Goal: Information Seeking & Learning: Learn about a topic

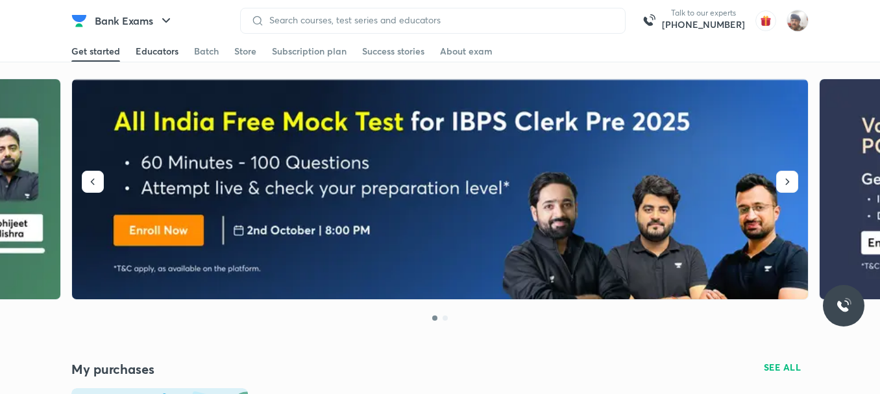
click at [171, 56] on div "Educators" at bounding box center [157, 51] width 43 height 13
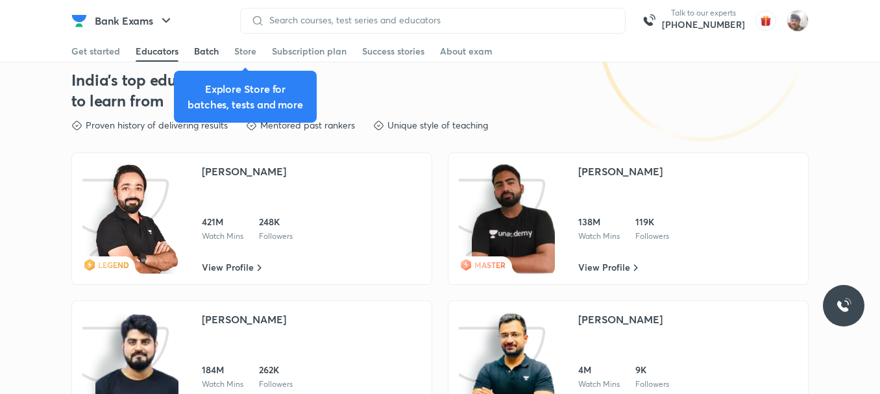
click at [207, 51] on div "Batch" at bounding box center [206, 51] width 25 height 13
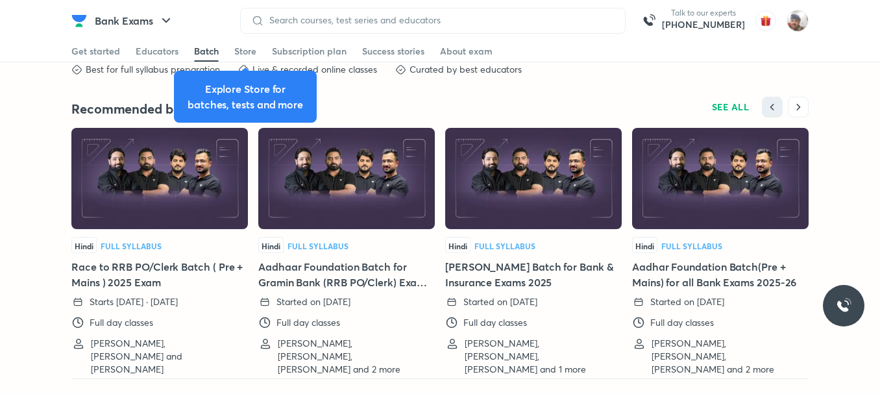
click at [512, 97] on div "Best for full syllabus preparation Live & recorded online classes Curated by be…" at bounding box center [439, 80] width 737 height 34
click at [671, 97] on div "Best for full syllabus preparation Live & recorded online classes Curated by be…" at bounding box center [439, 80] width 737 height 34
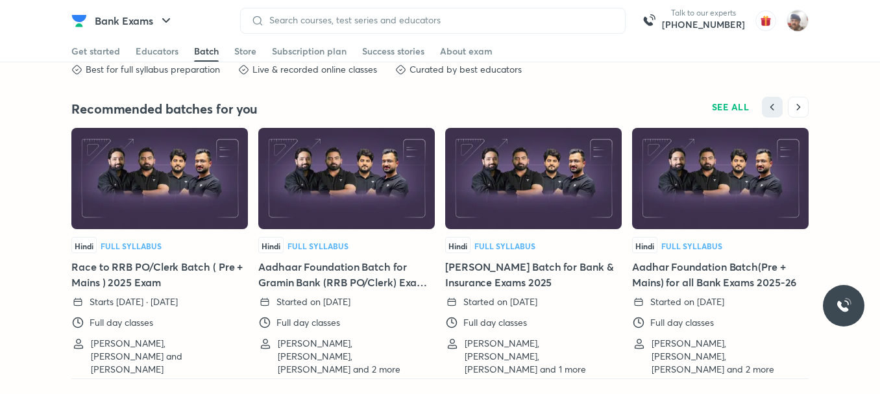
scroll to position [2643, 0]
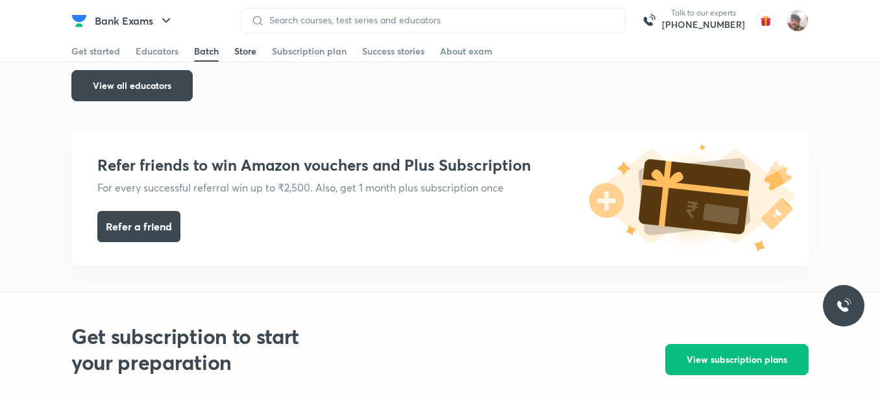
click at [246, 49] on div "Store" at bounding box center [245, 51] width 22 height 13
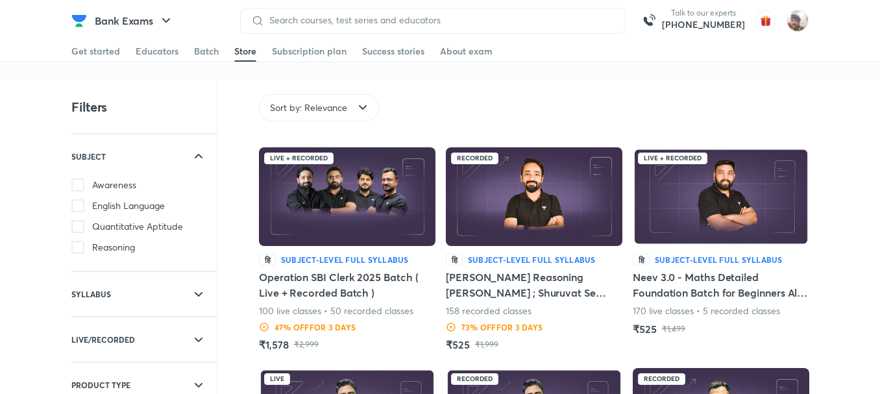
drag, startPoint x: 197, startPoint y: 282, endPoint x: 229, endPoint y: 306, distance: 39.8
click at [197, 282] on div "SYLLABUS" at bounding box center [143, 294] width 145 height 44
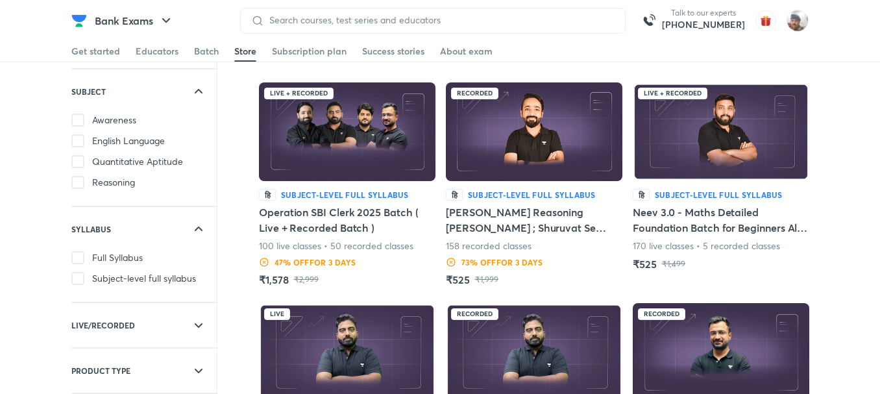
click at [199, 323] on icon at bounding box center [199, 325] width 16 height 16
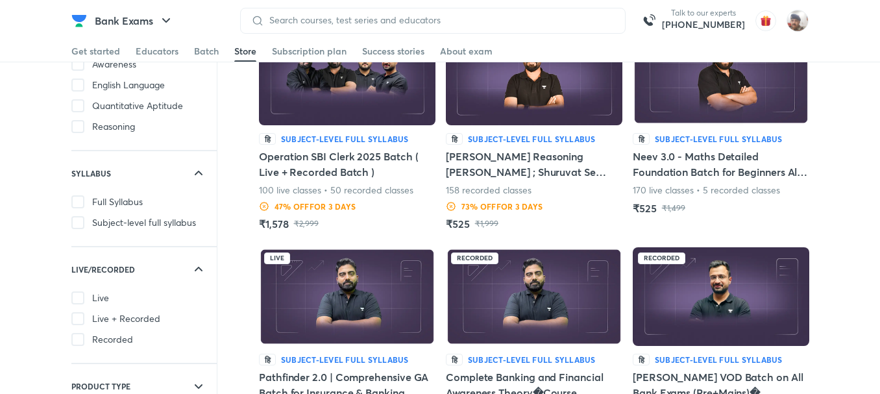
scroll to position [0, 0]
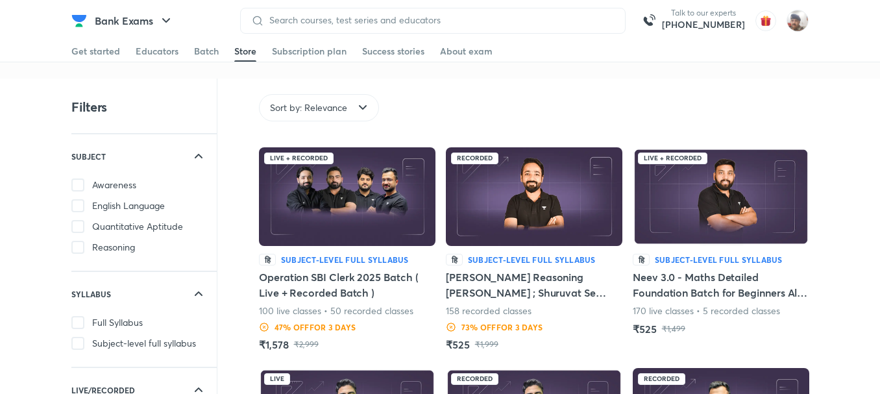
click at [537, 270] on h5 "[PERSON_NAME] Reasoning [PERSON_NAME] ; Shuruvat Se Selection Tak" at bounding box center [534, 284] width 176 height 31
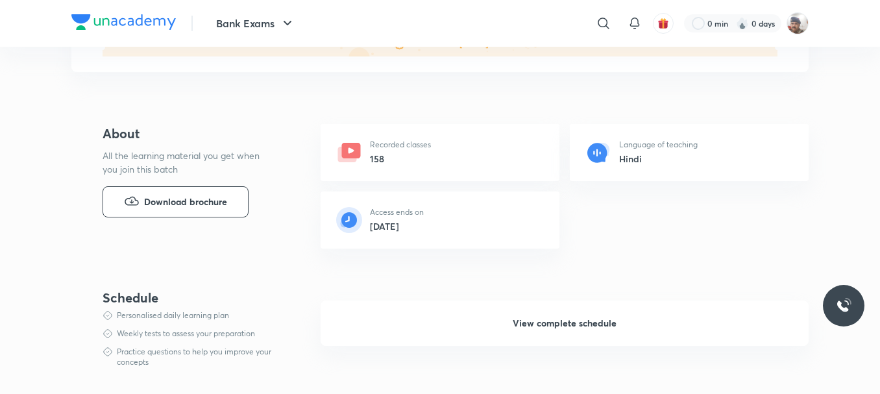
scroll to position [130, 0]
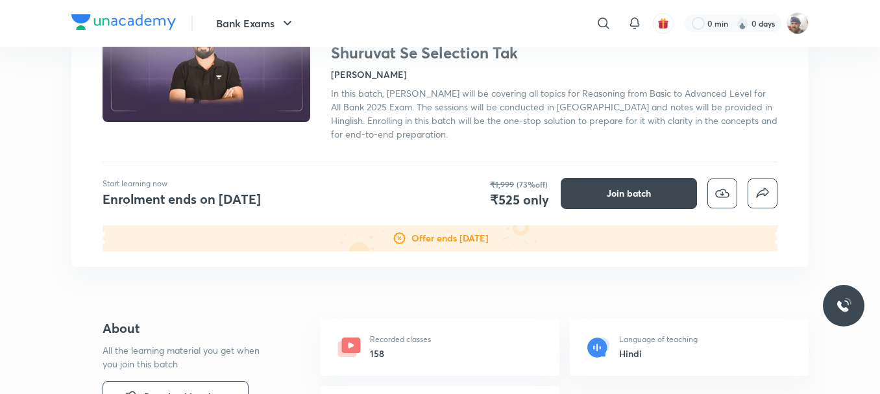
click at [428, 339] on p "Recorded classes" at bounding box center [400, 339] width 61 height 12
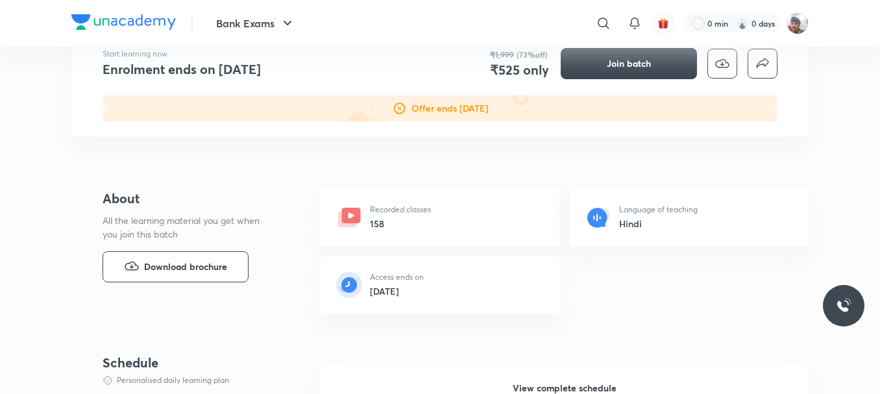
scroll to position [0, 0]
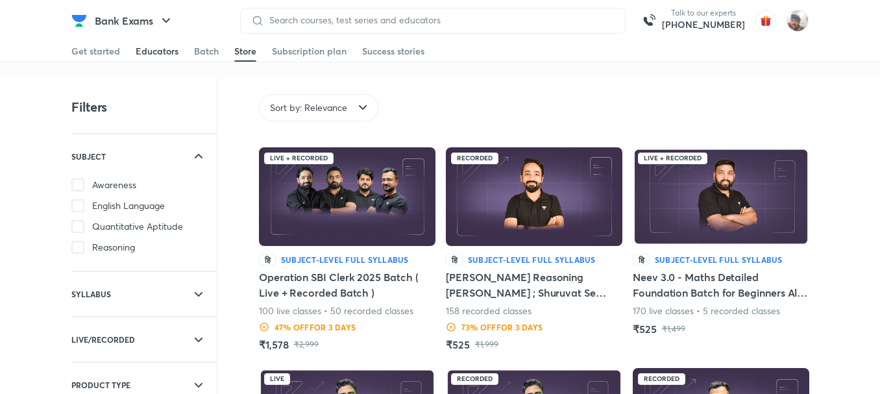
click at [163, 47] on div "Educators" at bounding box center [157, 51] width 43 height 13
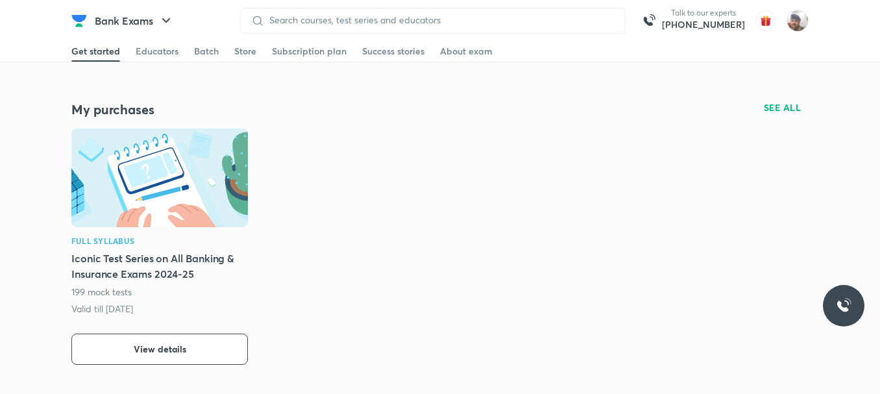
scroll to position [2165, 0]
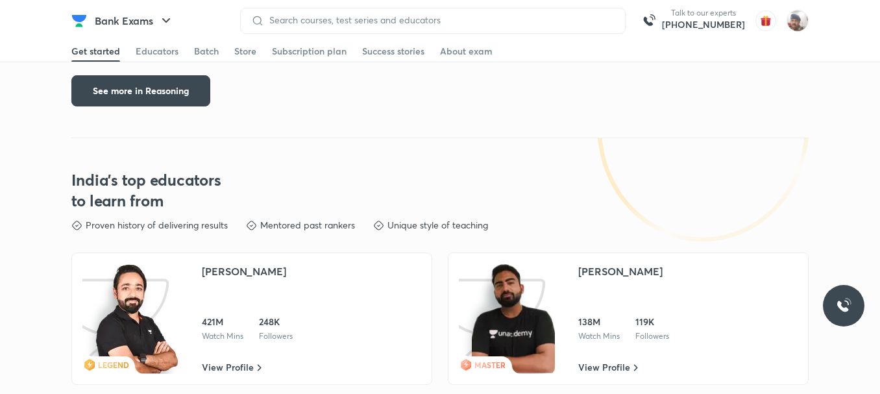
click at [160, 298] on img at bounding box center [136, 318] width 83 height 110
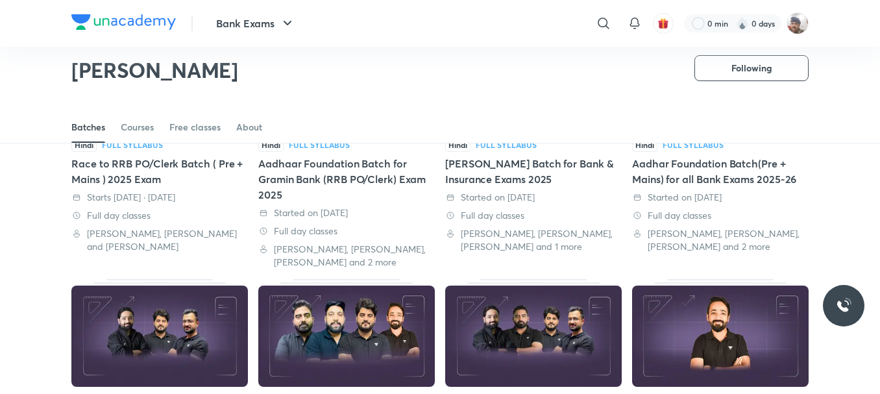
scroll to position [119, 0]
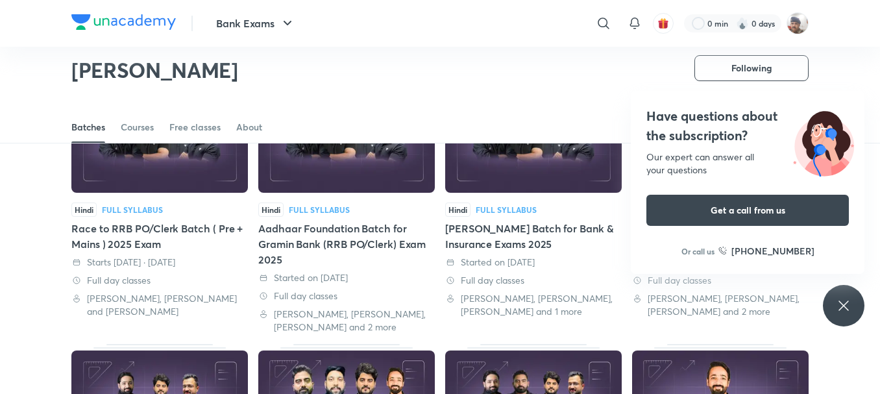
click at [843, 308] on icon at bounding box center [844, 306] width 16 height 16
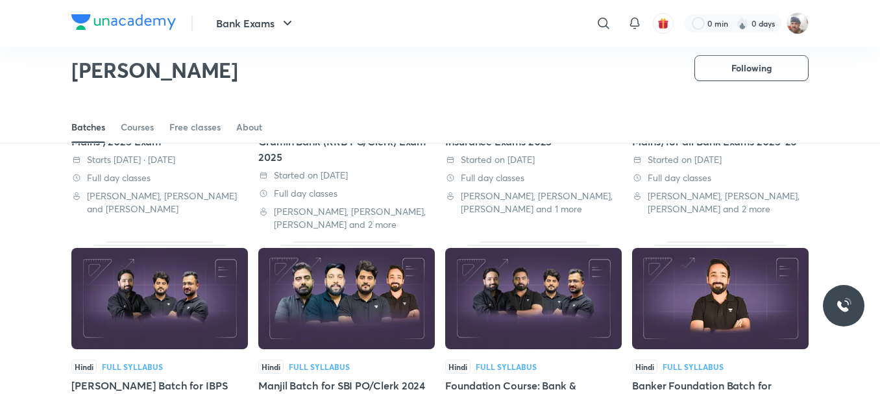
scroll to position [0, 0]
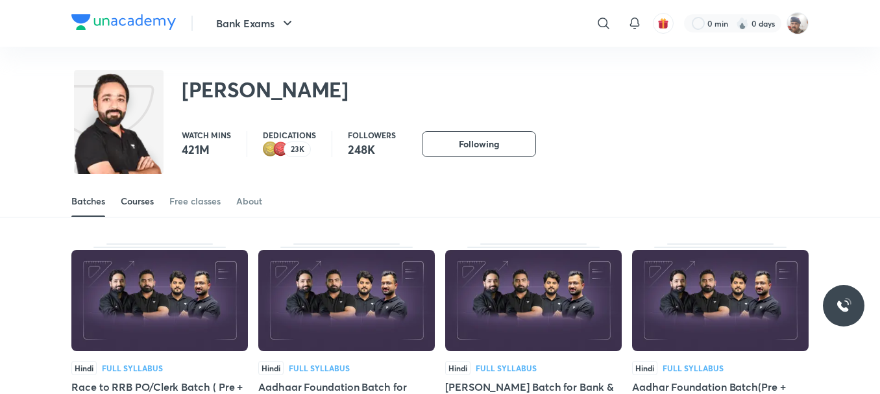
click at [135, 199] on div "Courses" at bounding box center [137, 201] width 33 height 13
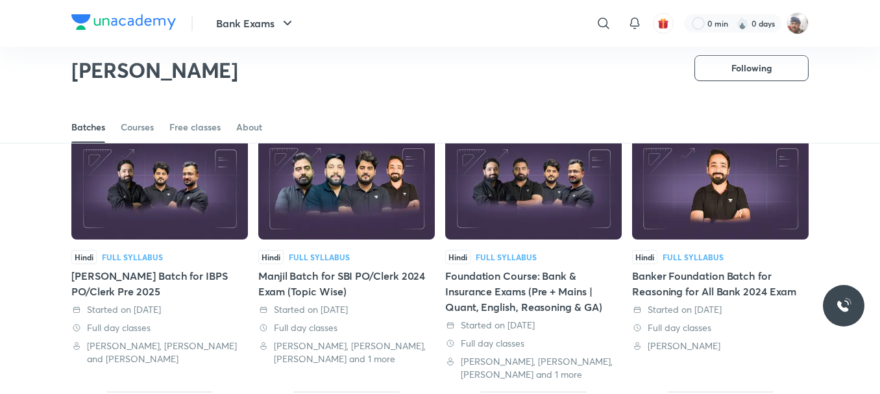
scroll to position [344, 0]
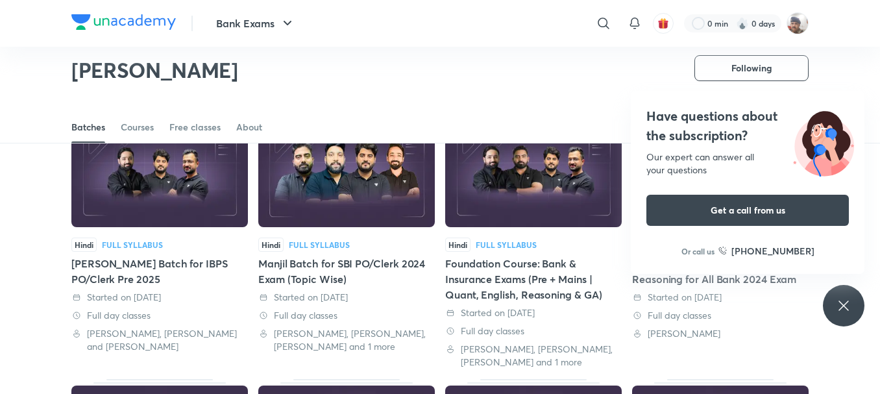
click at [367, 230] on div "Hindi Full Syllabus Manjil Batch for SBI PO/Clerk 2024 Exam (Topic Wise) Starte…" at bounding box center [346, 243] width 176 height 248
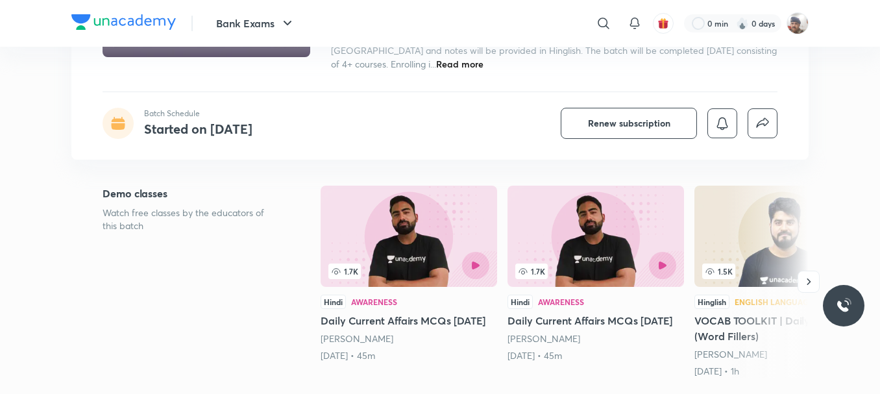
scroll to position [65, 0]
